Goal: Information Seeking & Learning: Learn about a topic

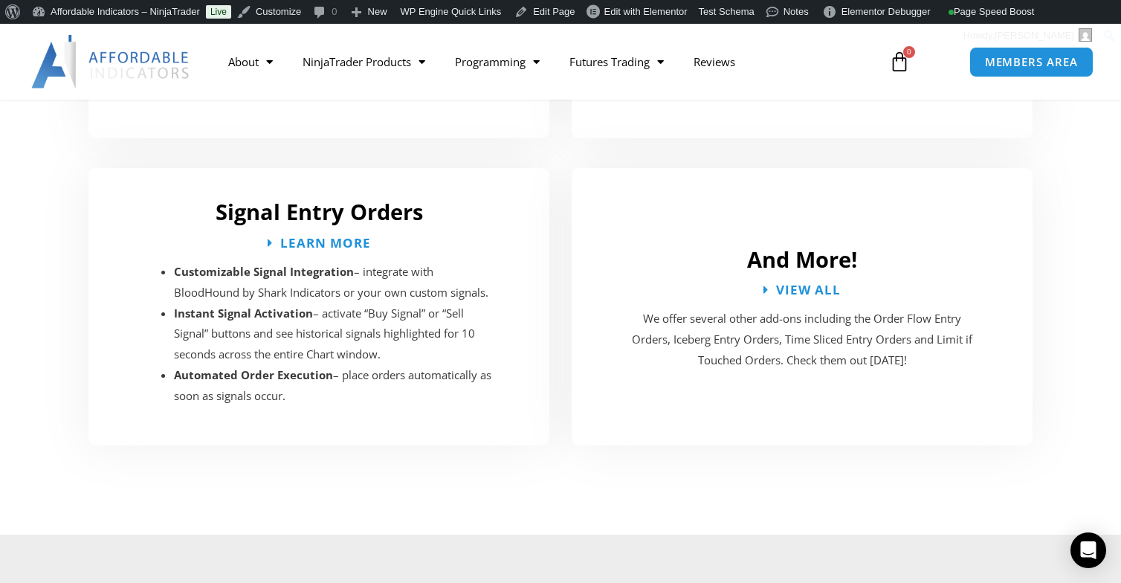
scroll to position [2898, 0]
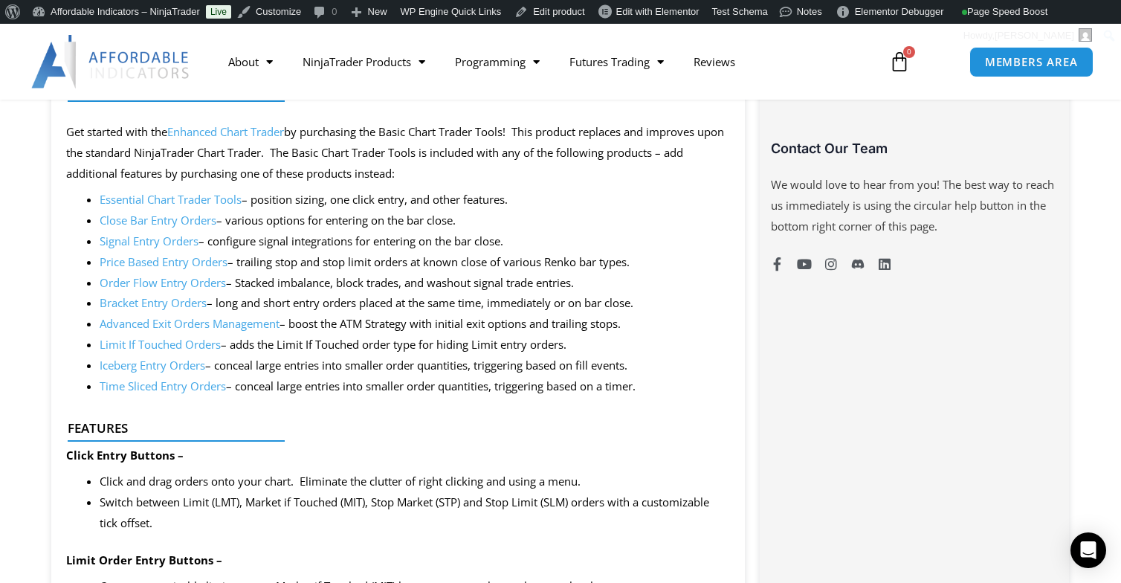
scroll to position [1115, 0]
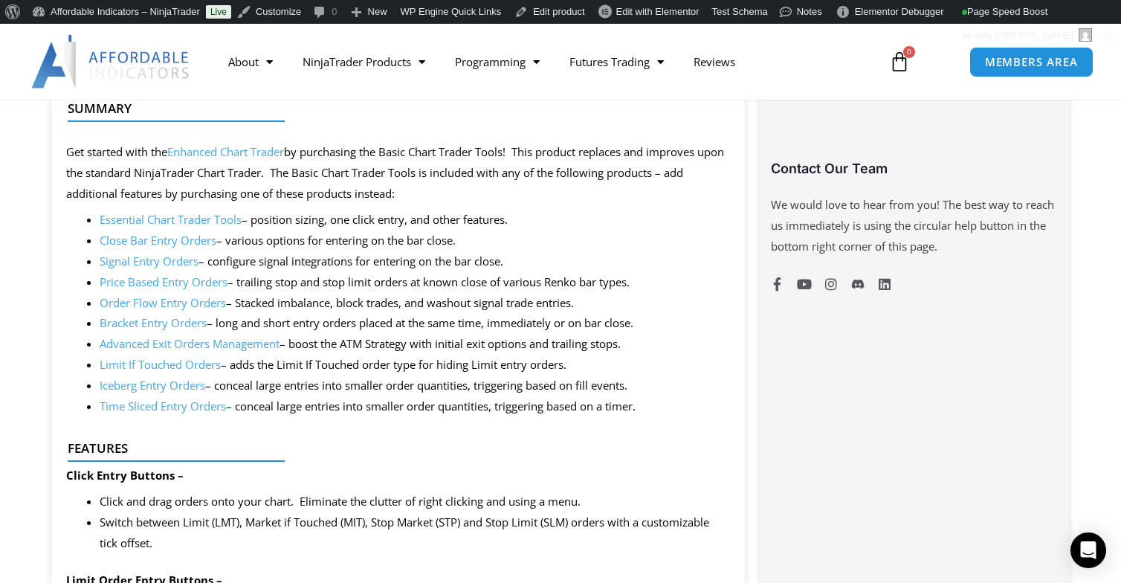
click at [175, 245] on link "Close Bar Entry Orders" at bounding box center [158, 240] width 117 height 15
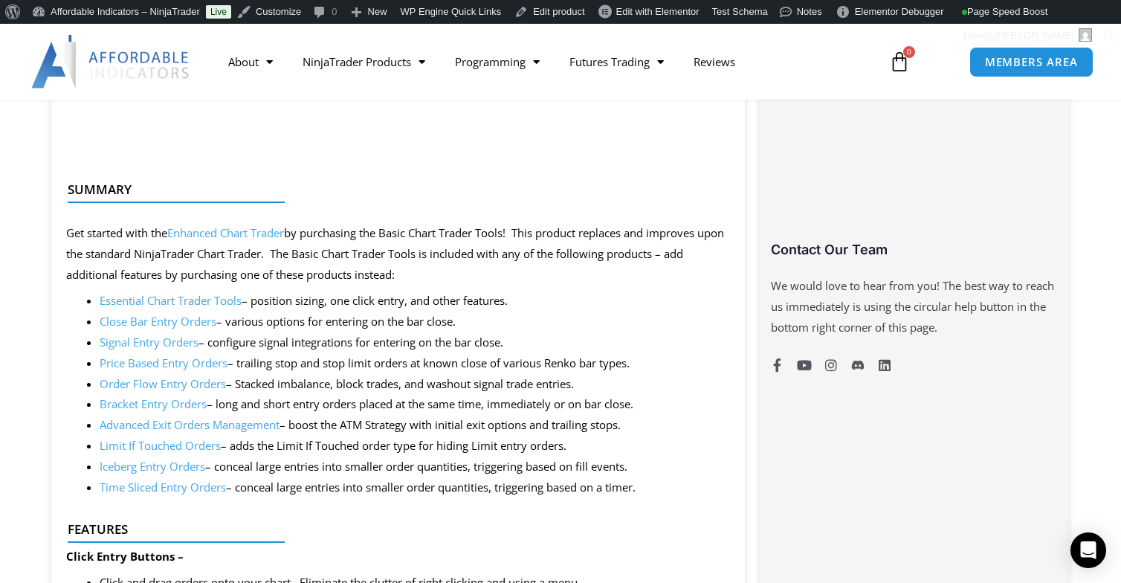
scroll to position [1040, 0]
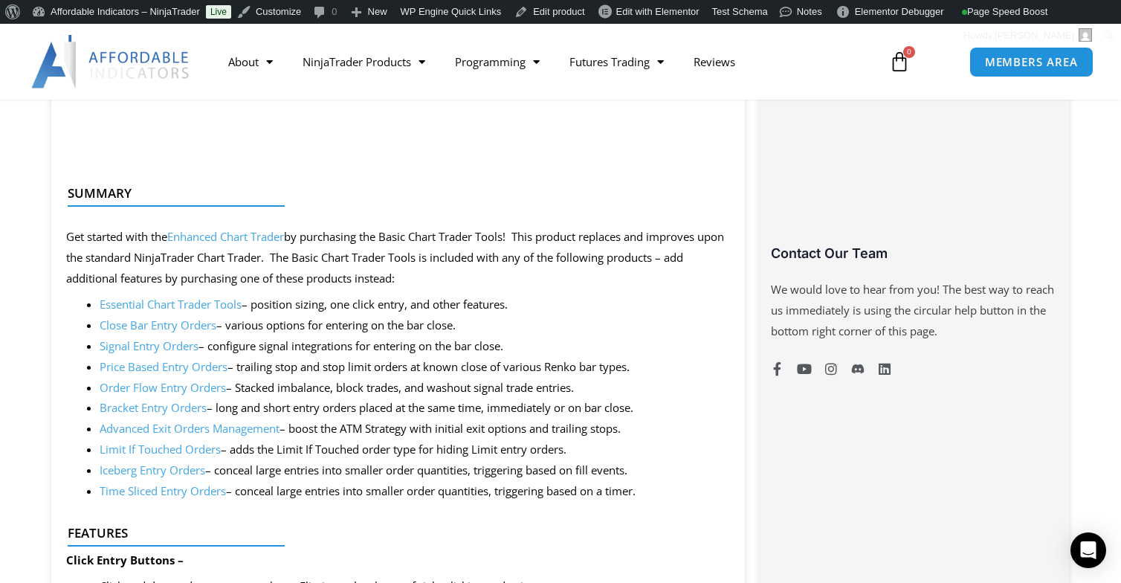
click at [236, 240] on link "Enhanced Chart Trader" at bounding box center [225, 236] width 117 height 15
click at [237, 237] on link "Enhanced Chart Trader" at bounding box center [225, 236] width 117 height 15
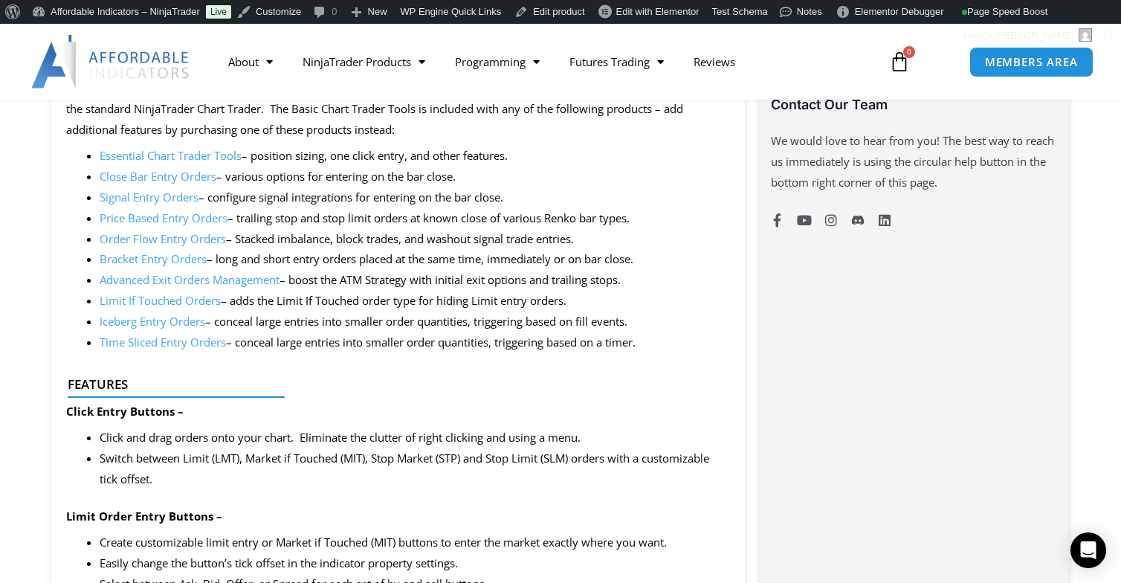
scroll to position [1111, 0]
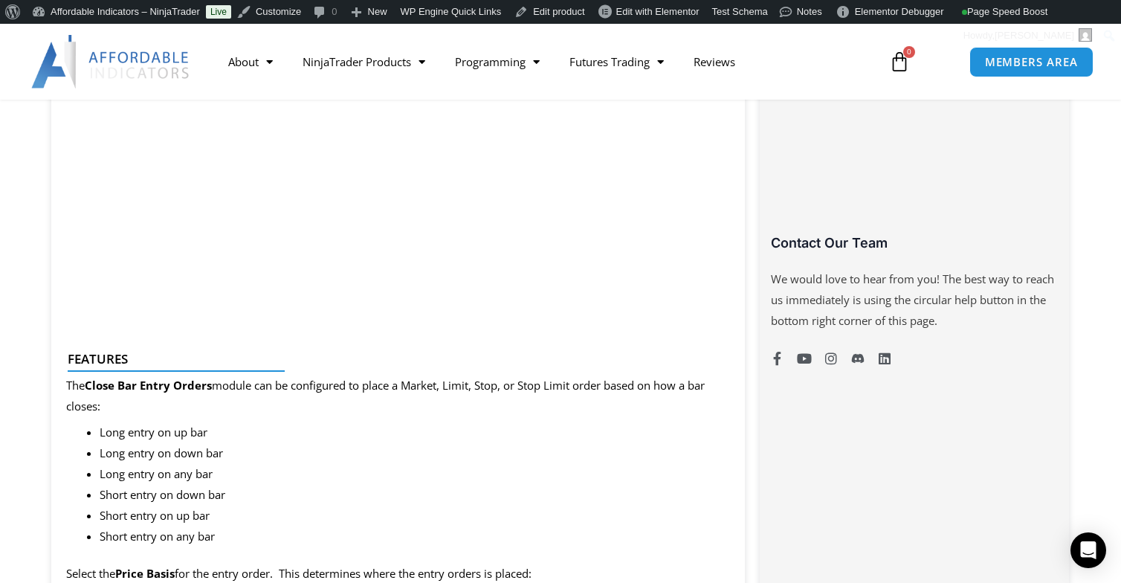
scroll to position [817, 0]
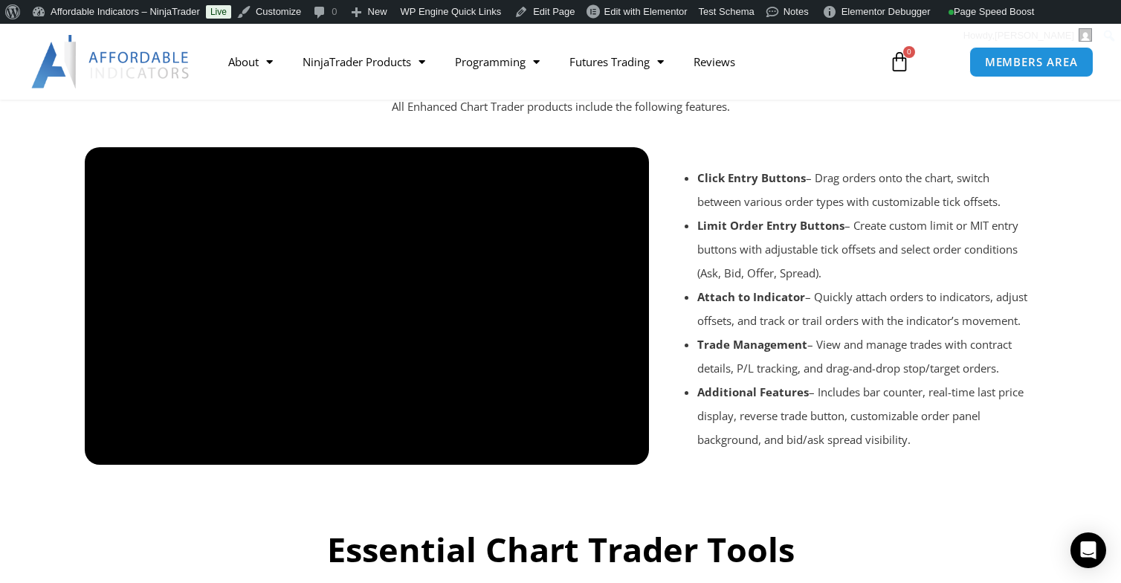
scroll to position [1115, 0]
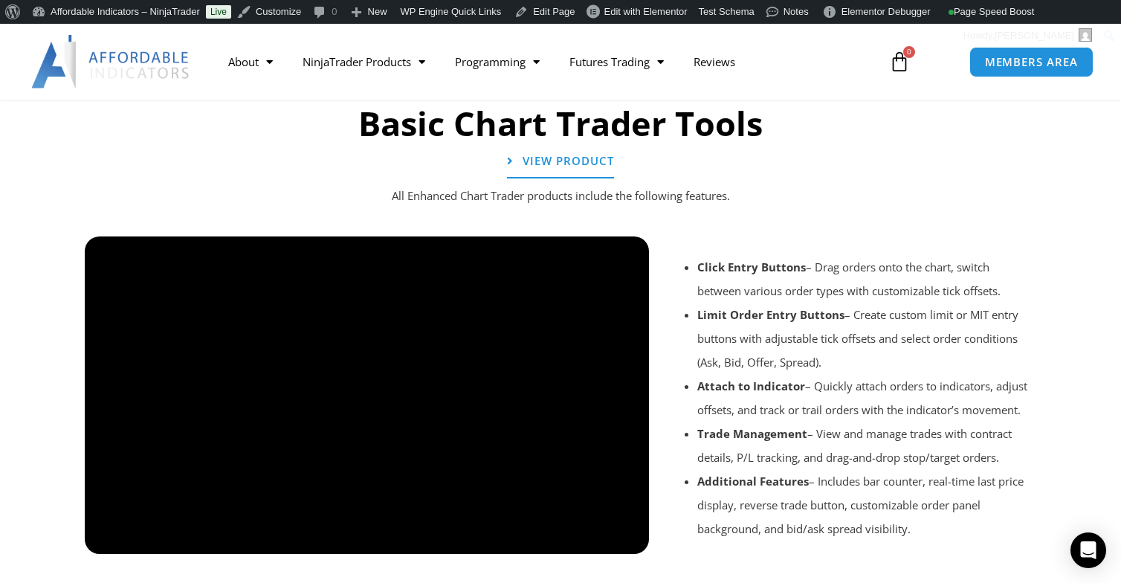
click at [730, 207] on div "All Enhanced Chart Trader products include the following features." at bounding box center [560, 203] width 966 height 21
